Goal: Task Accomplishment & Management: Manage account settings

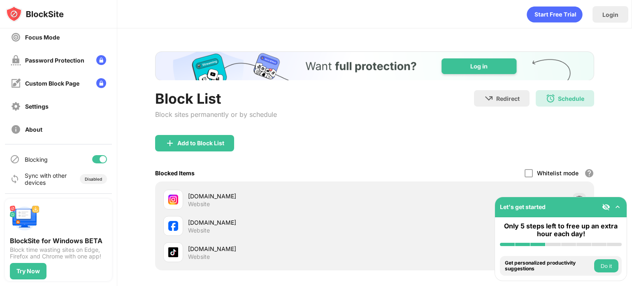
click at [100, 157] on div at bounding box center [103, 159] width 7 height 7
click at [83, 160] on div "Blocking" at bounding box center [58, 159] width 107 height 20
click at [93, 158] on div at bounding box center [96, 159] width 7 height 7
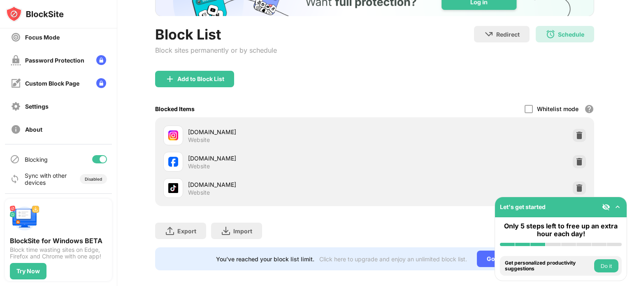
scroll to position [77, 0]
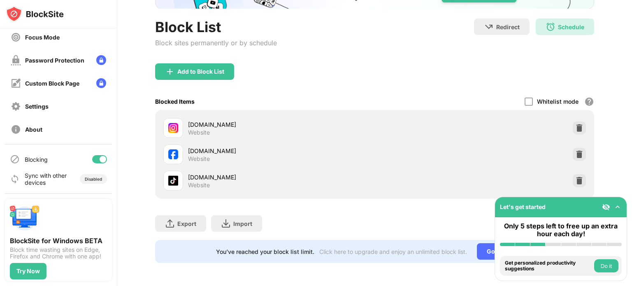
click at [618, 208] on img at bounding box center [617, 207] width 8 height 8
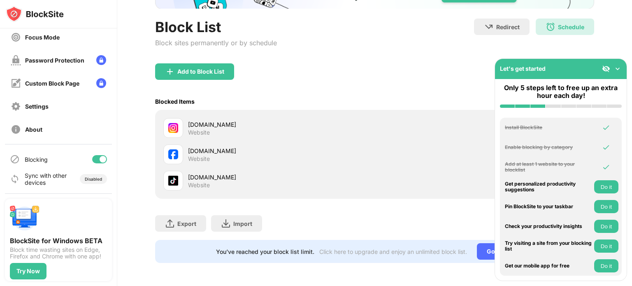
click at [615, 71] on img at bounding box center [617, 69] width 8 height 8
